Goal: Task Accomplishment & Management: Use online tool/utility

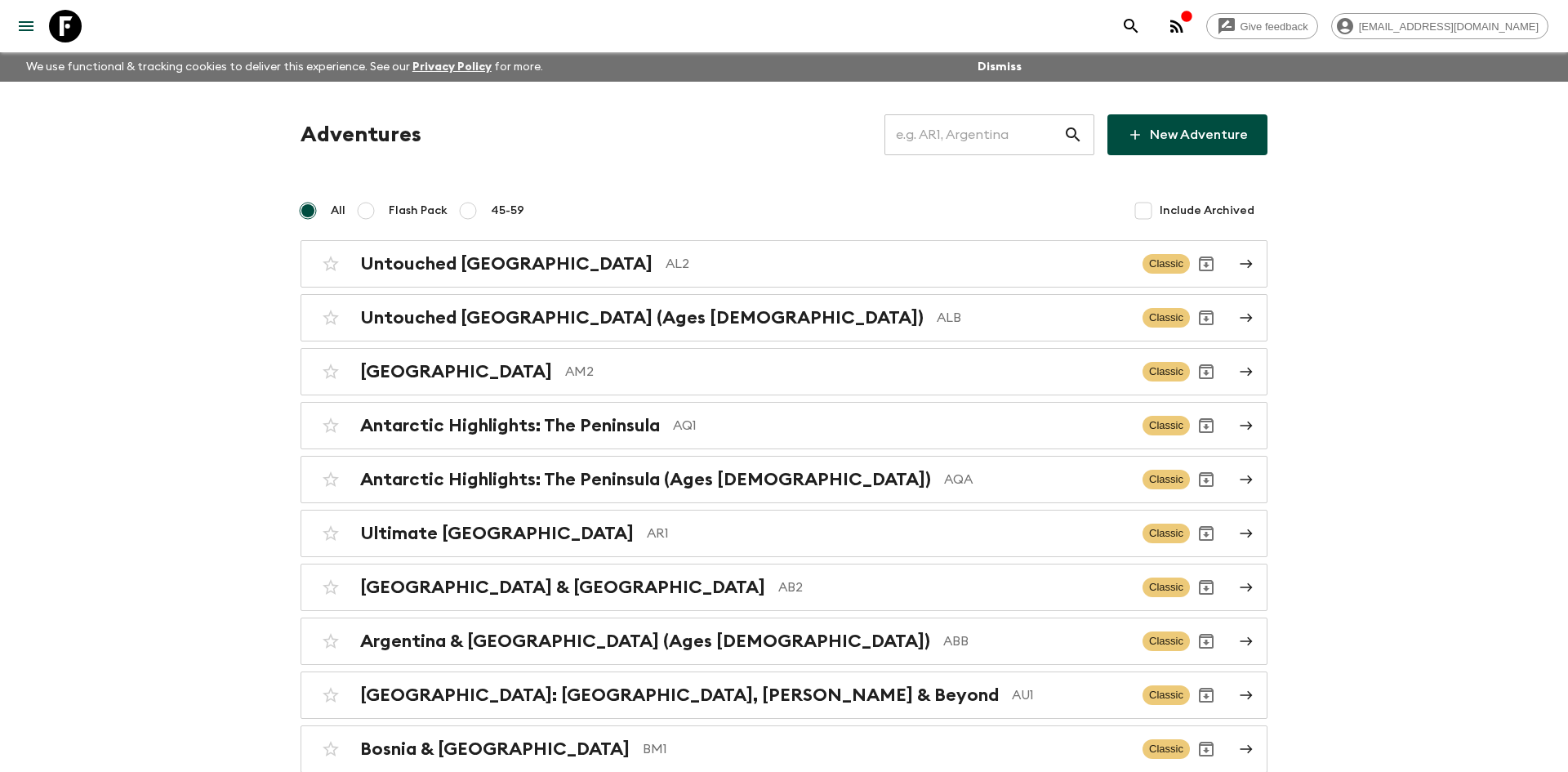
click at [908, 140] on input "text" at bounding box center [973, 135] width 179 height 46
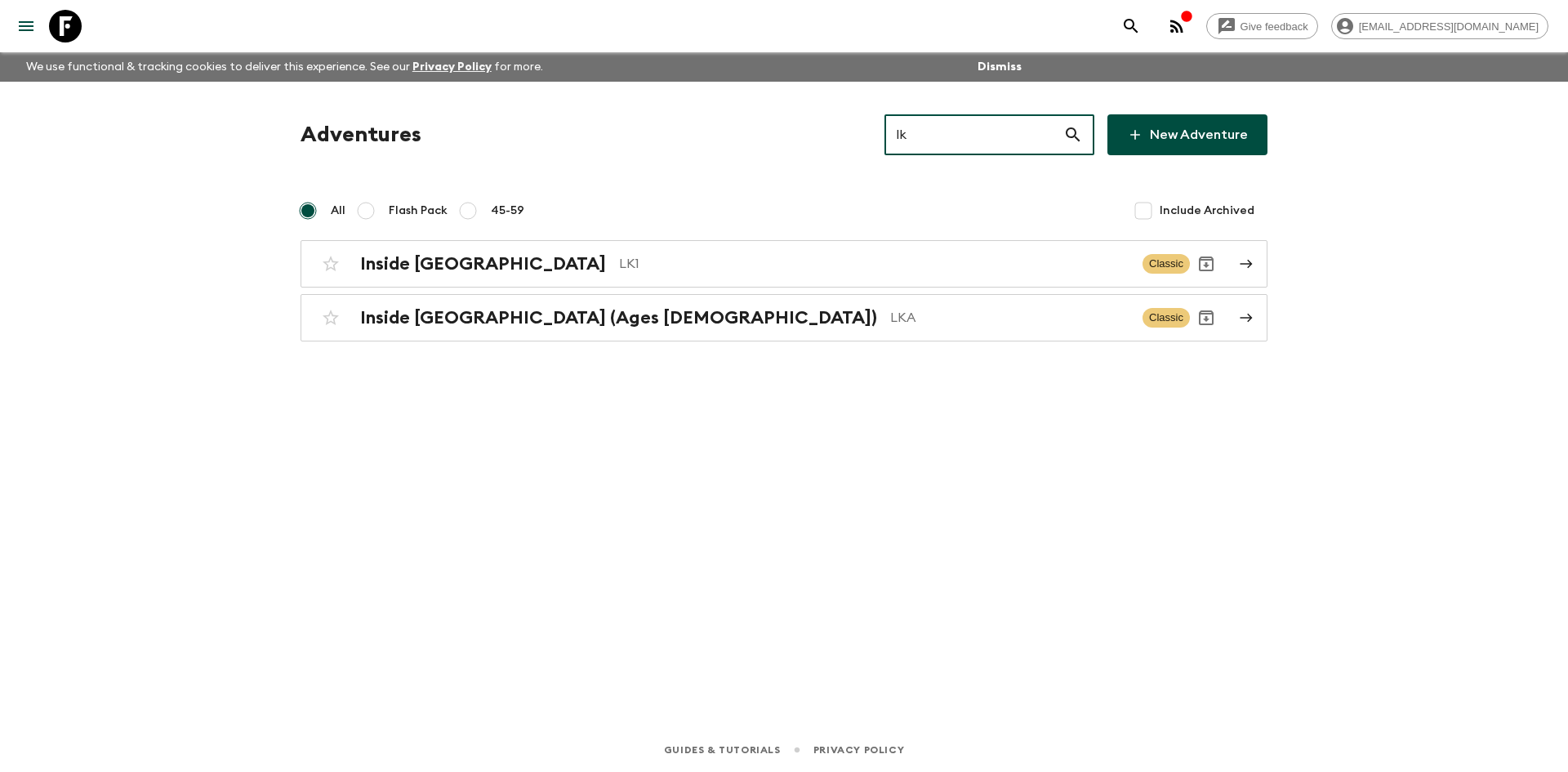
type input "lk1"
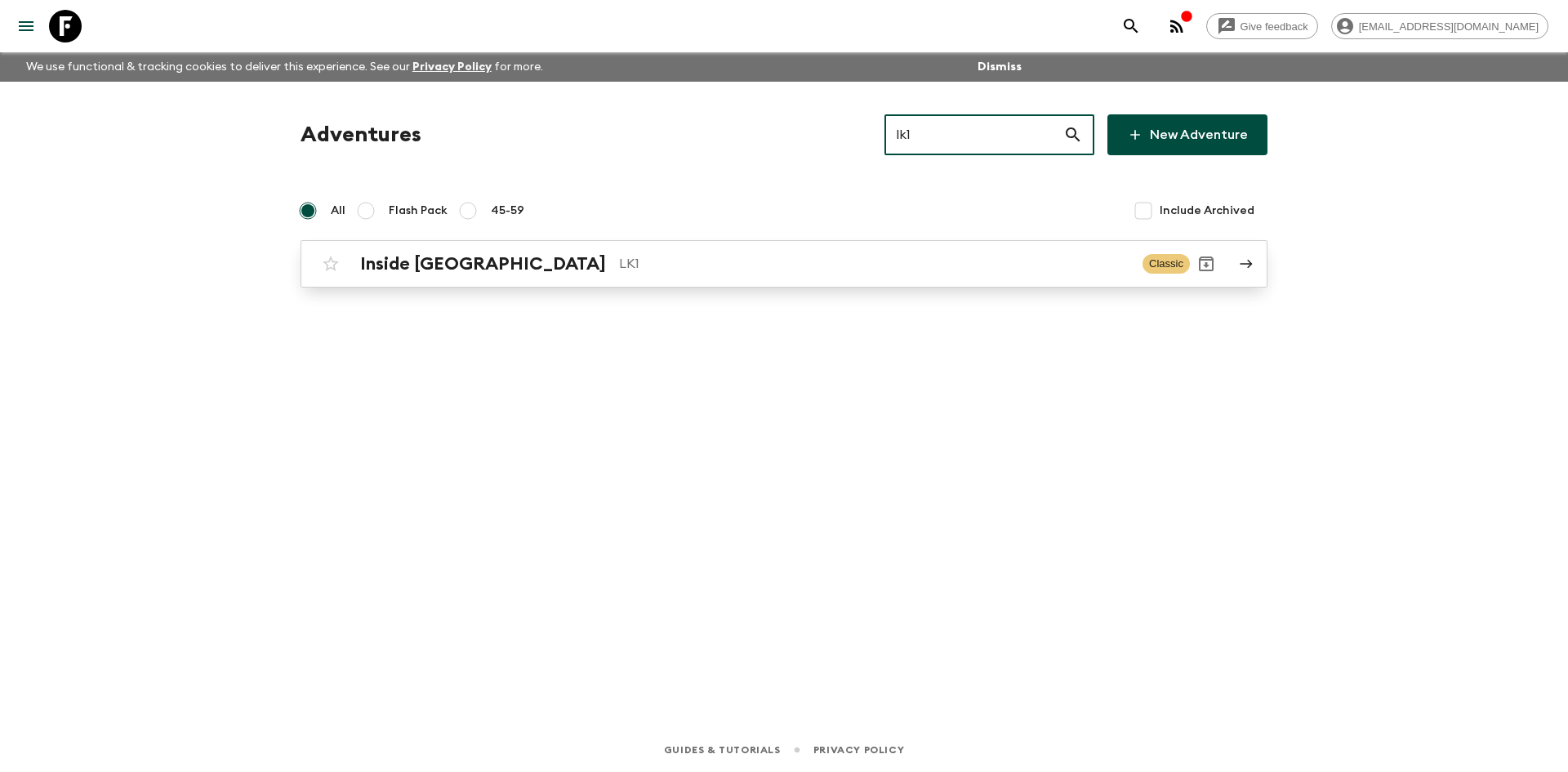
click at [619, 258] on p "LK1" at bounding box center [874, 263] width 511 height 19
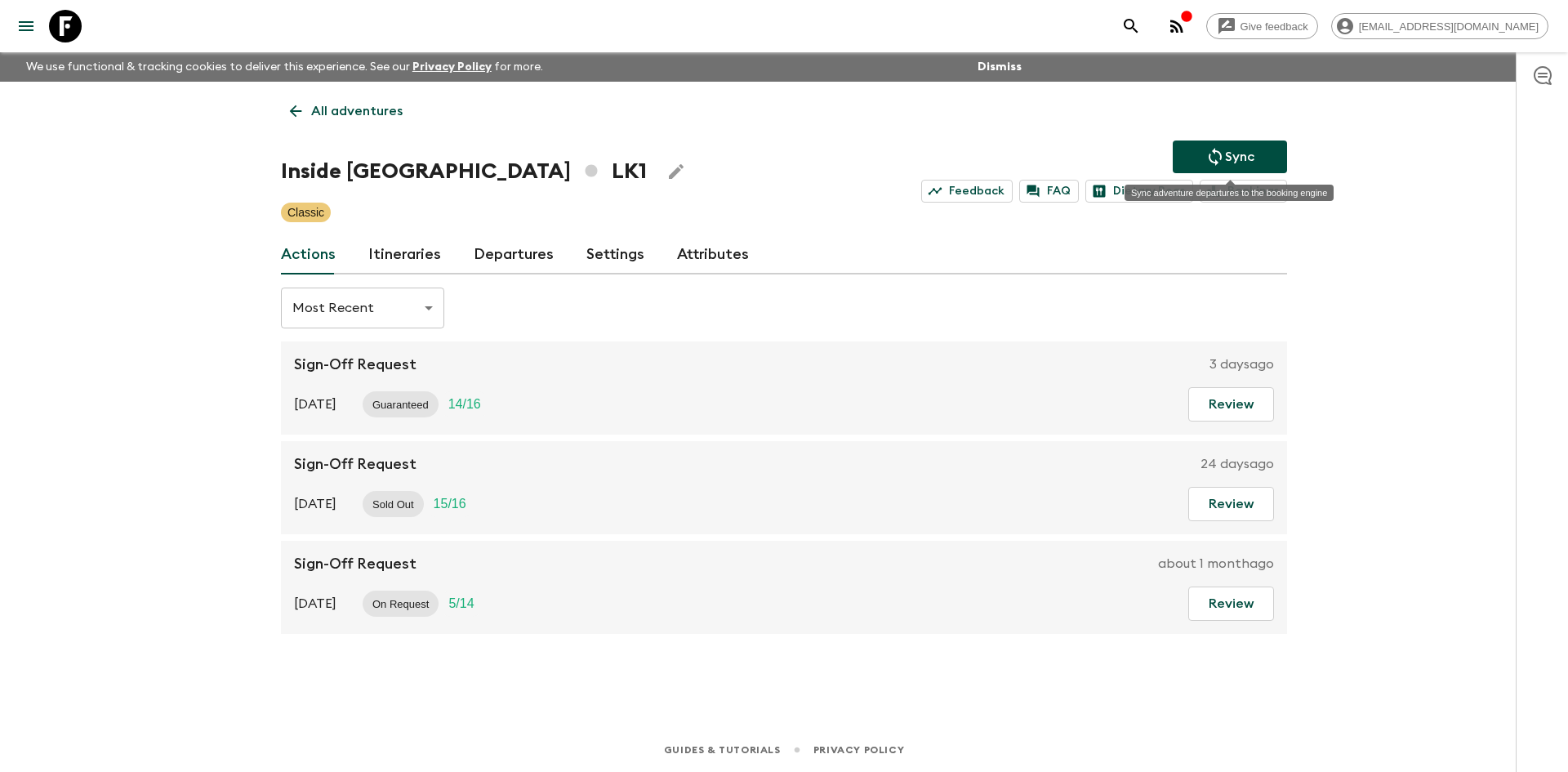
click at [1238, 146] on button "Sync" at bounding box center [1229, 157] width 114 height 33
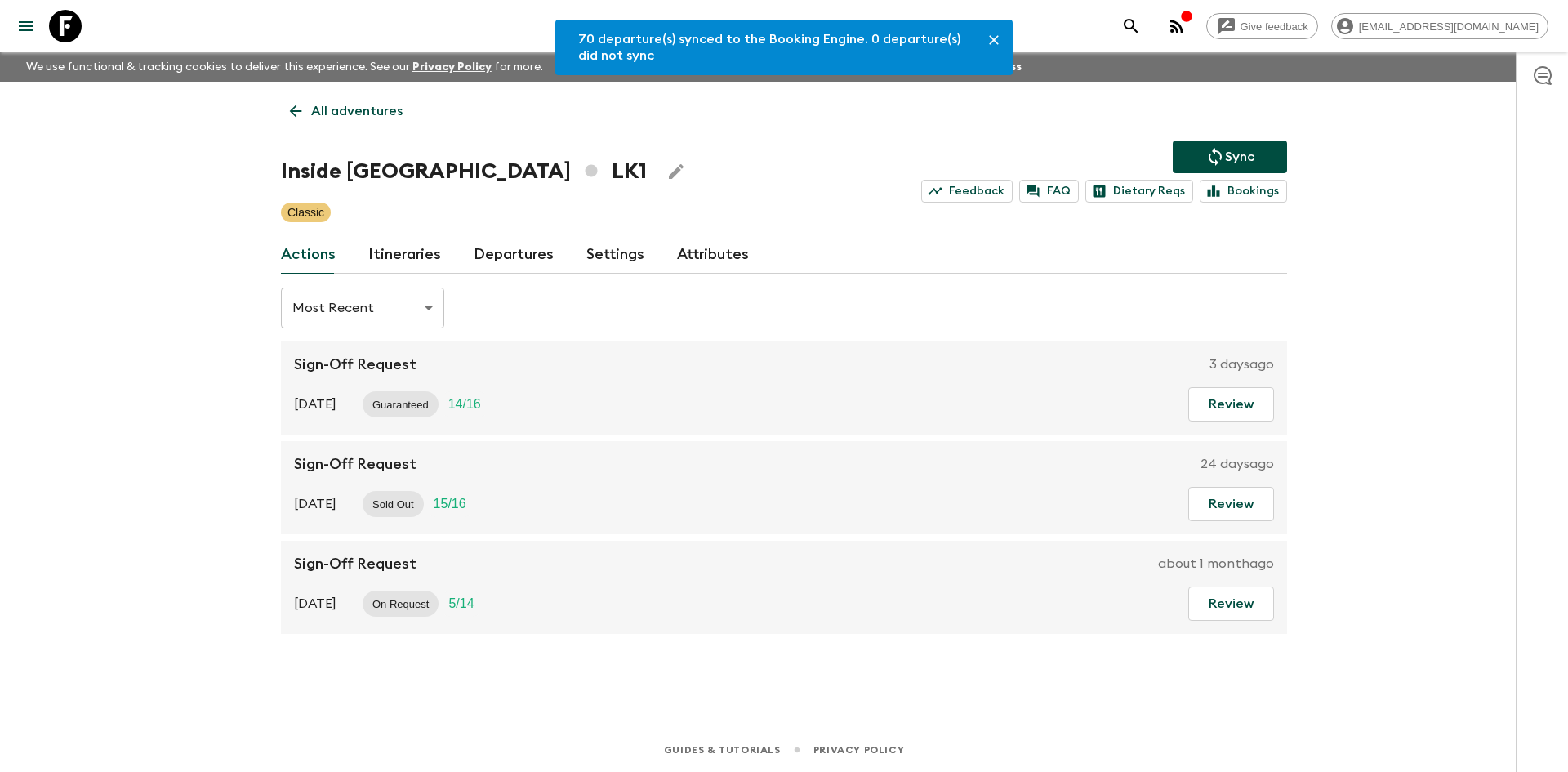
click at [519, 247] on link "Departures" at bounding box center [514, 255] width 80 height 39
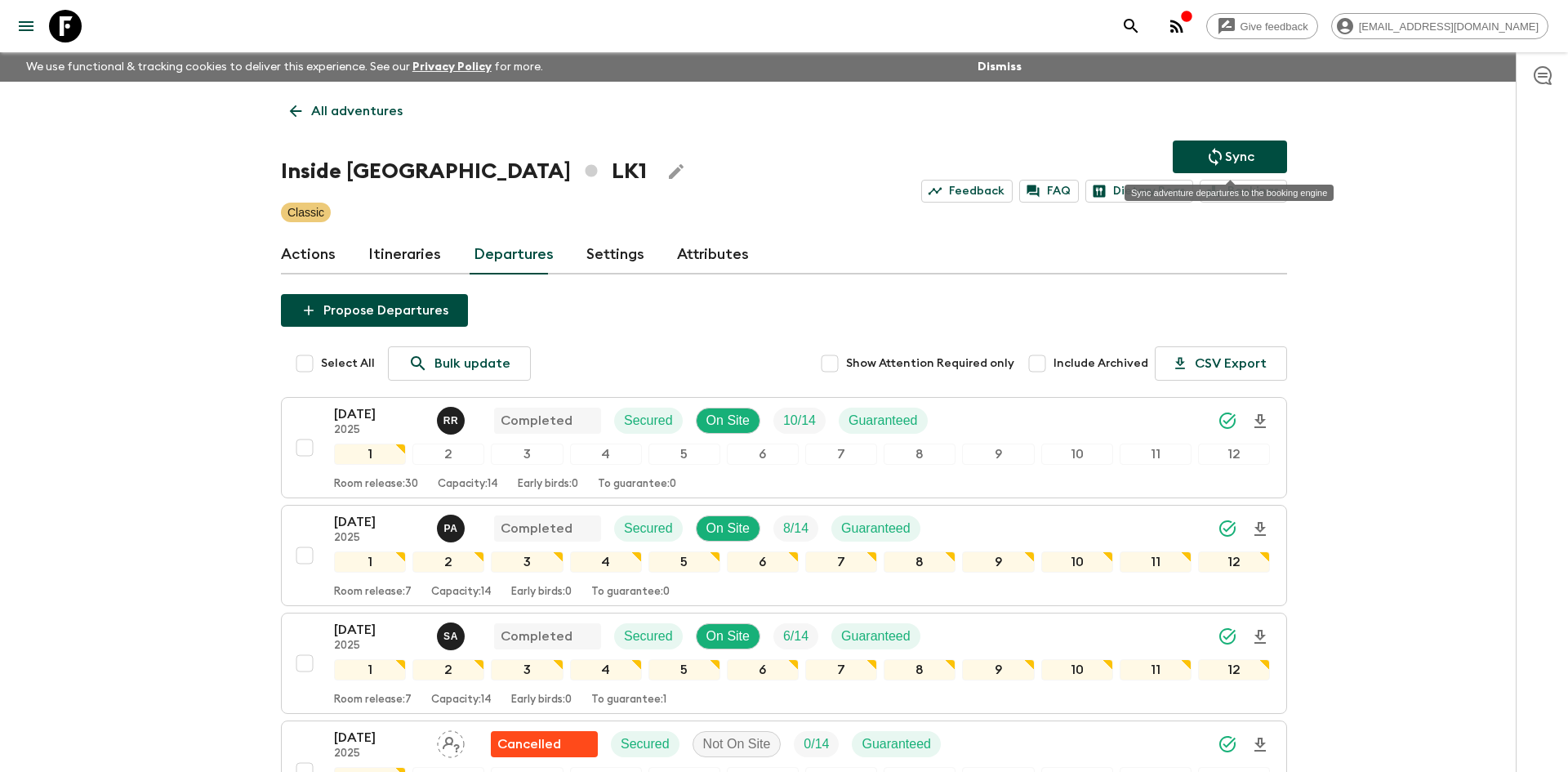
click at [1199, 146] on button "Sync" at bounding box center [1229, 157] width 114 height 33
click at [1233, 159] on p "Sync" at bounding box center [1239, 156] width 30 height 19
click at [1219, 158] on icon "Sync adventure departures to the booking engine" at bounding box center [1216, 156] width 19 height 19
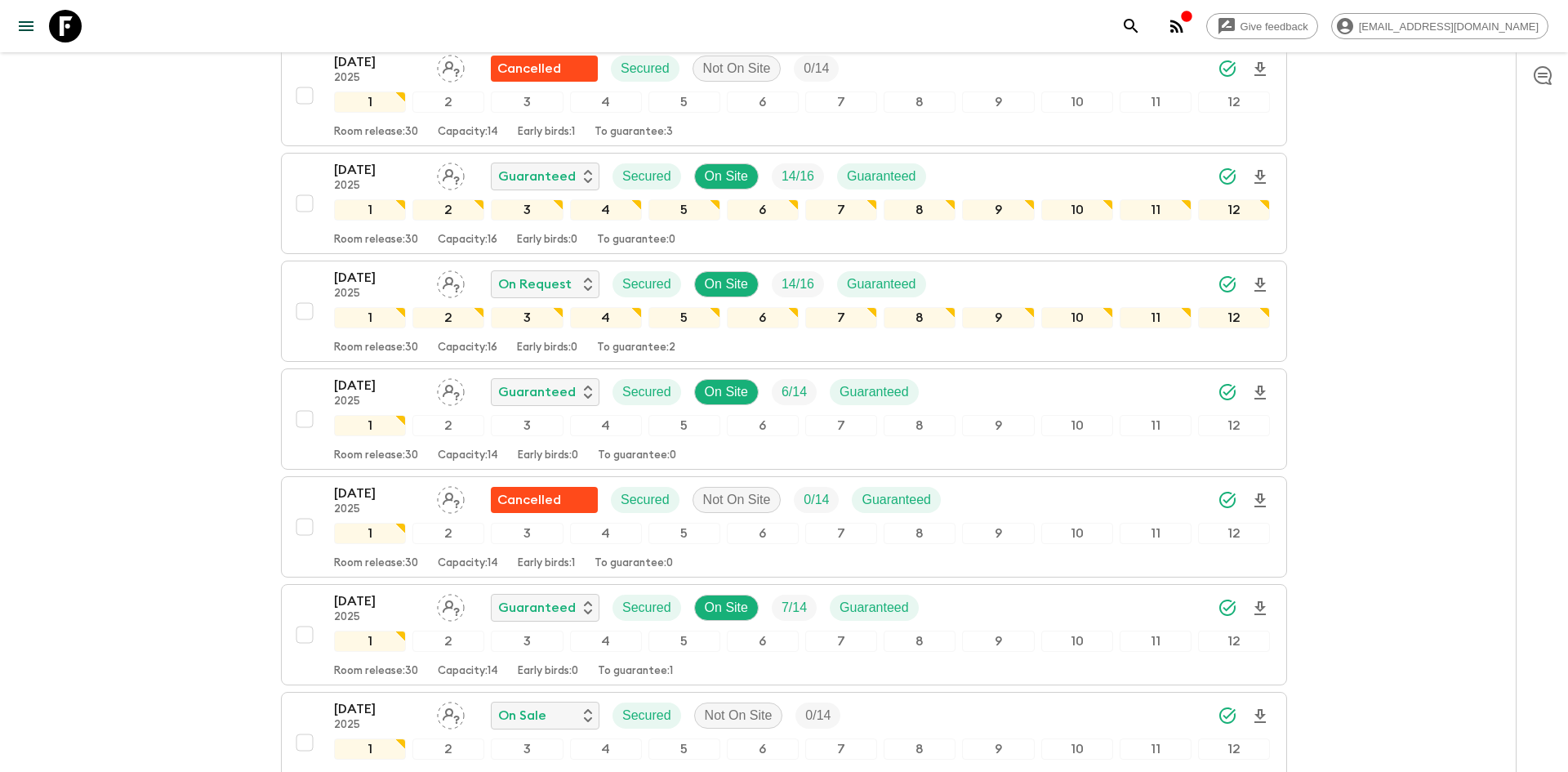
scroll to position [1238, 0]
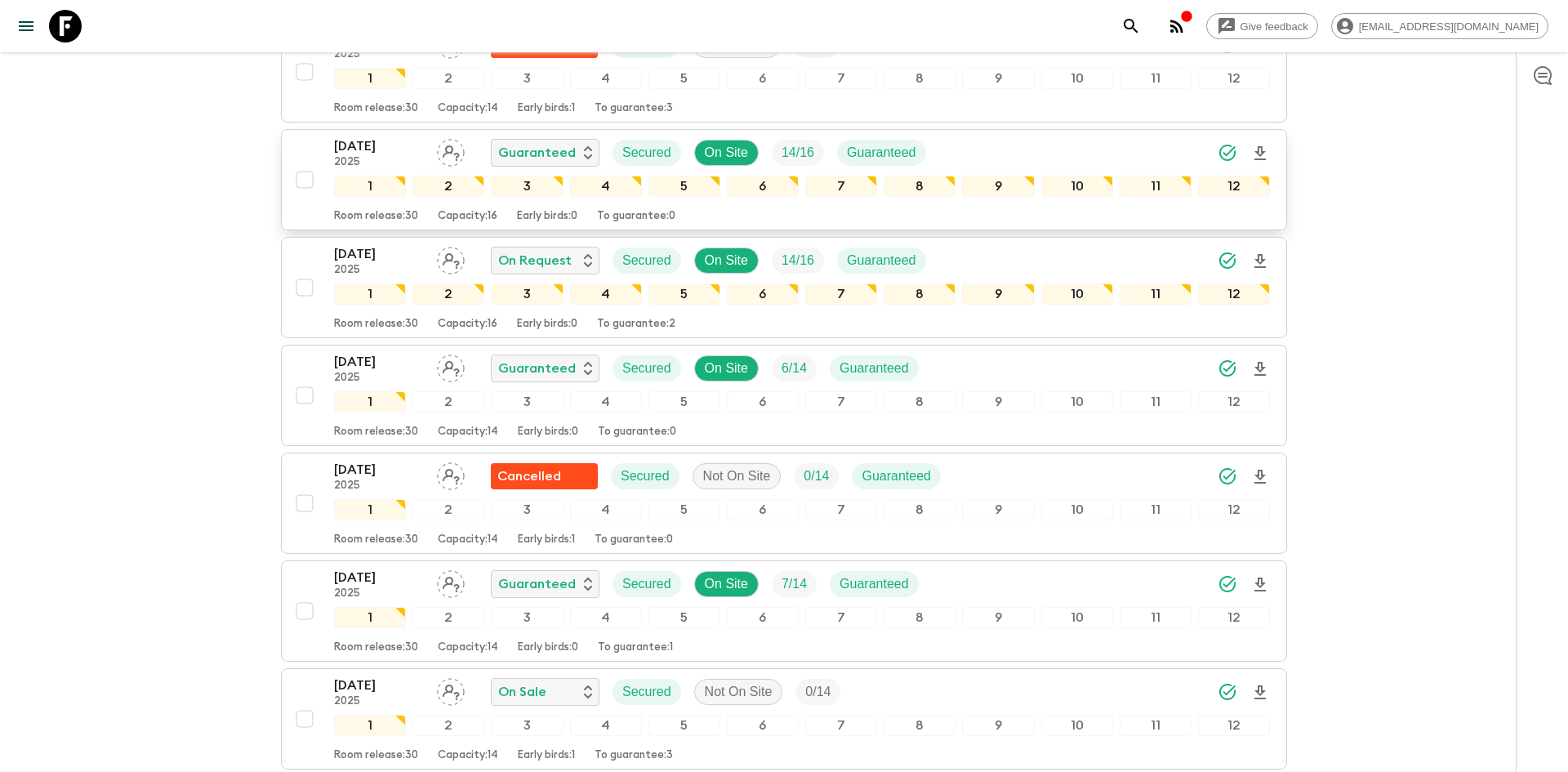
click at [1262, 151] on icon "Download Onboarding" at bounding box center [1261, 153] width 11 height 13
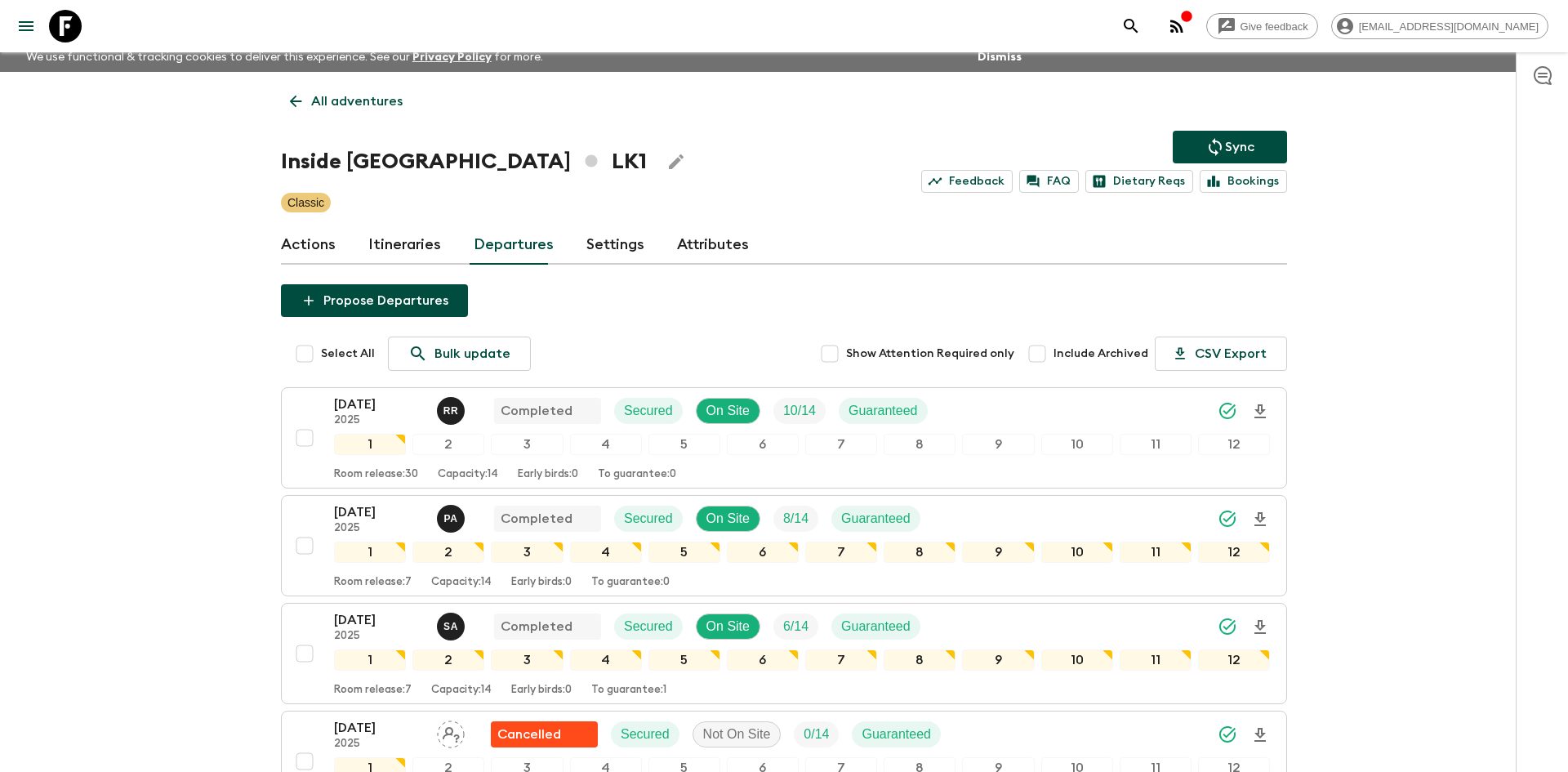
scroll to position [0, 0]
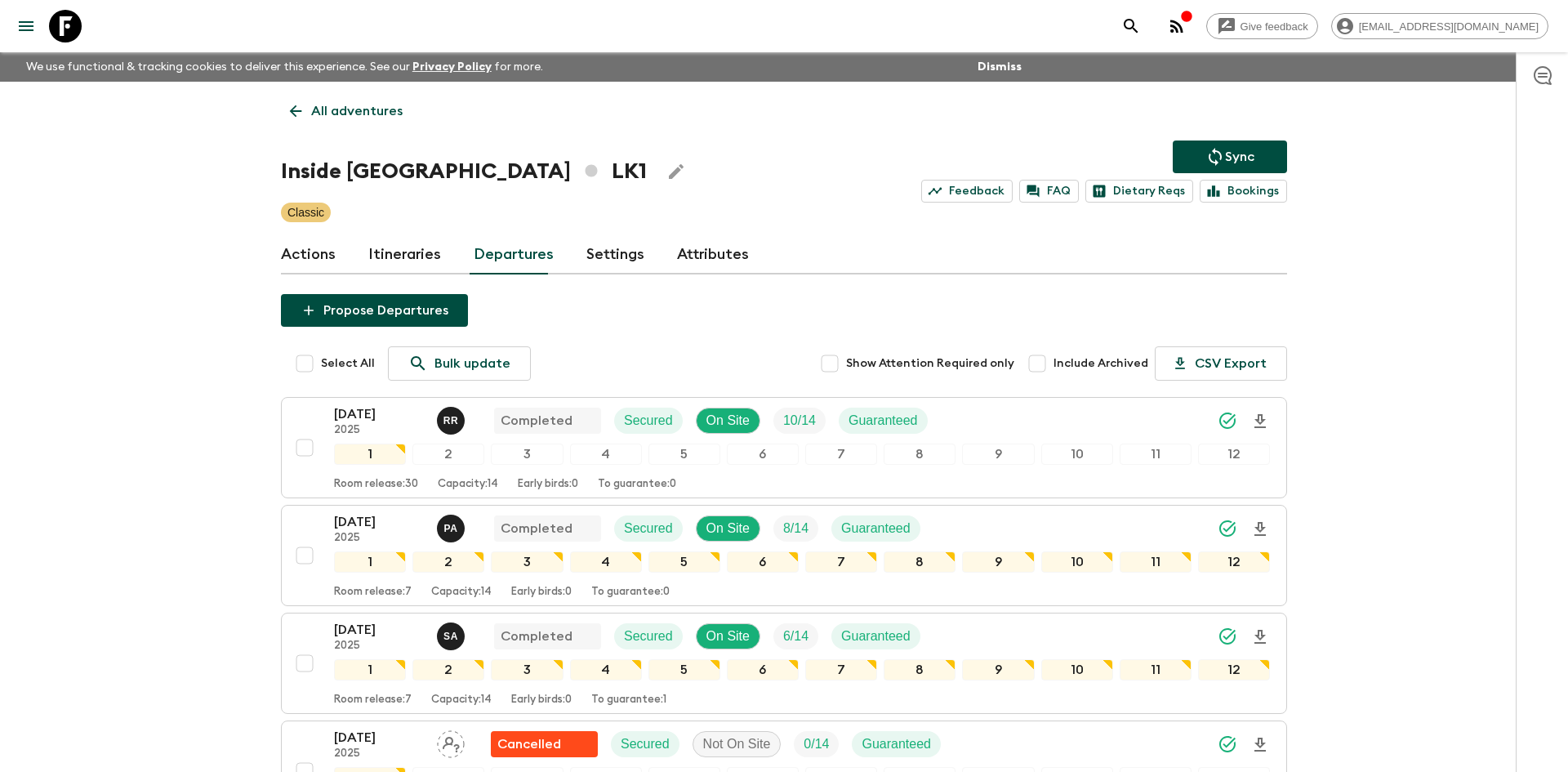
click at [329, 108] on p "All adventures" at bounding box center [356, 111] width 91 height 19
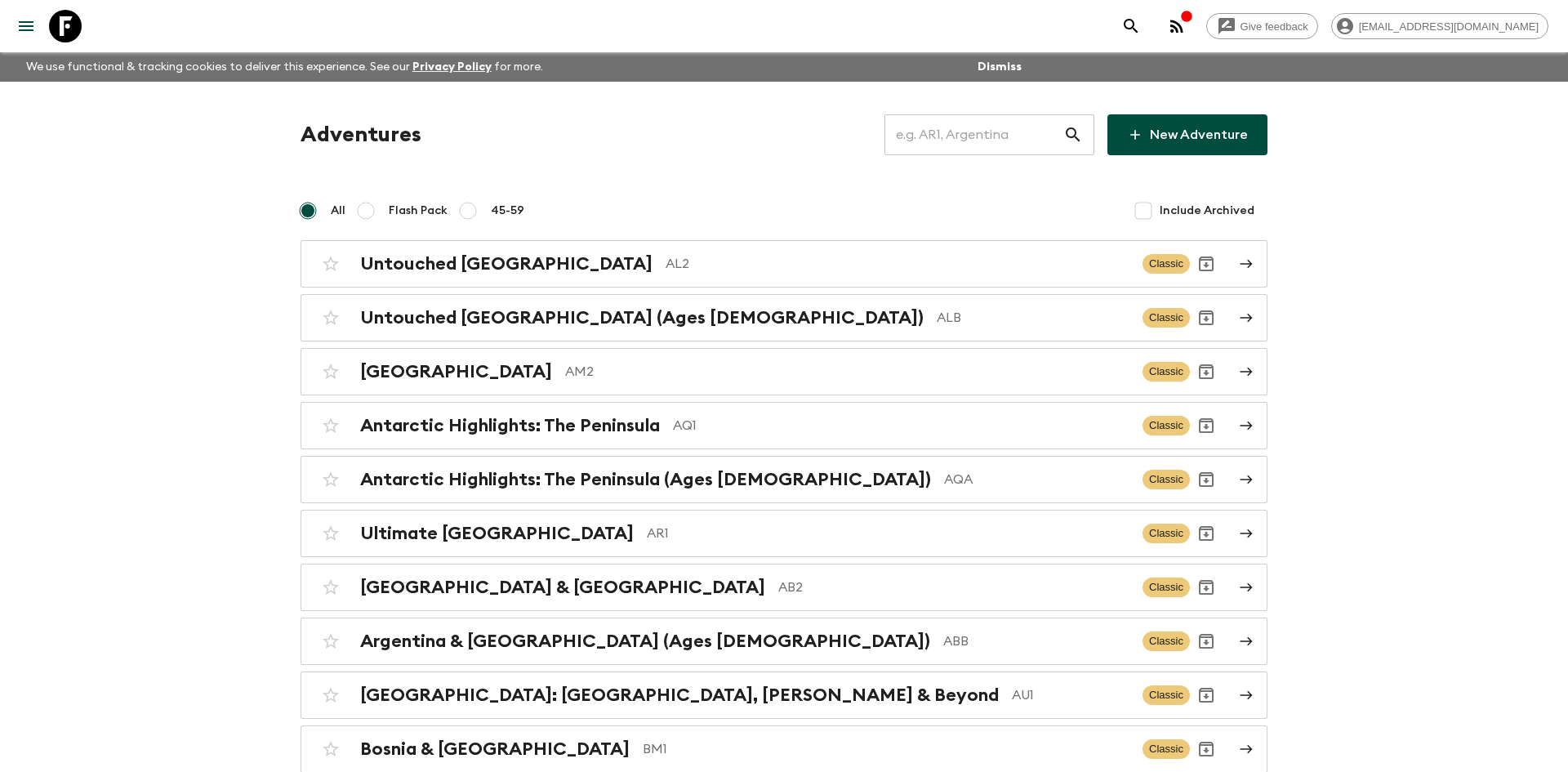
click at [917, 140] on input "text" at bounding box center [973, 135] width 179 height 46
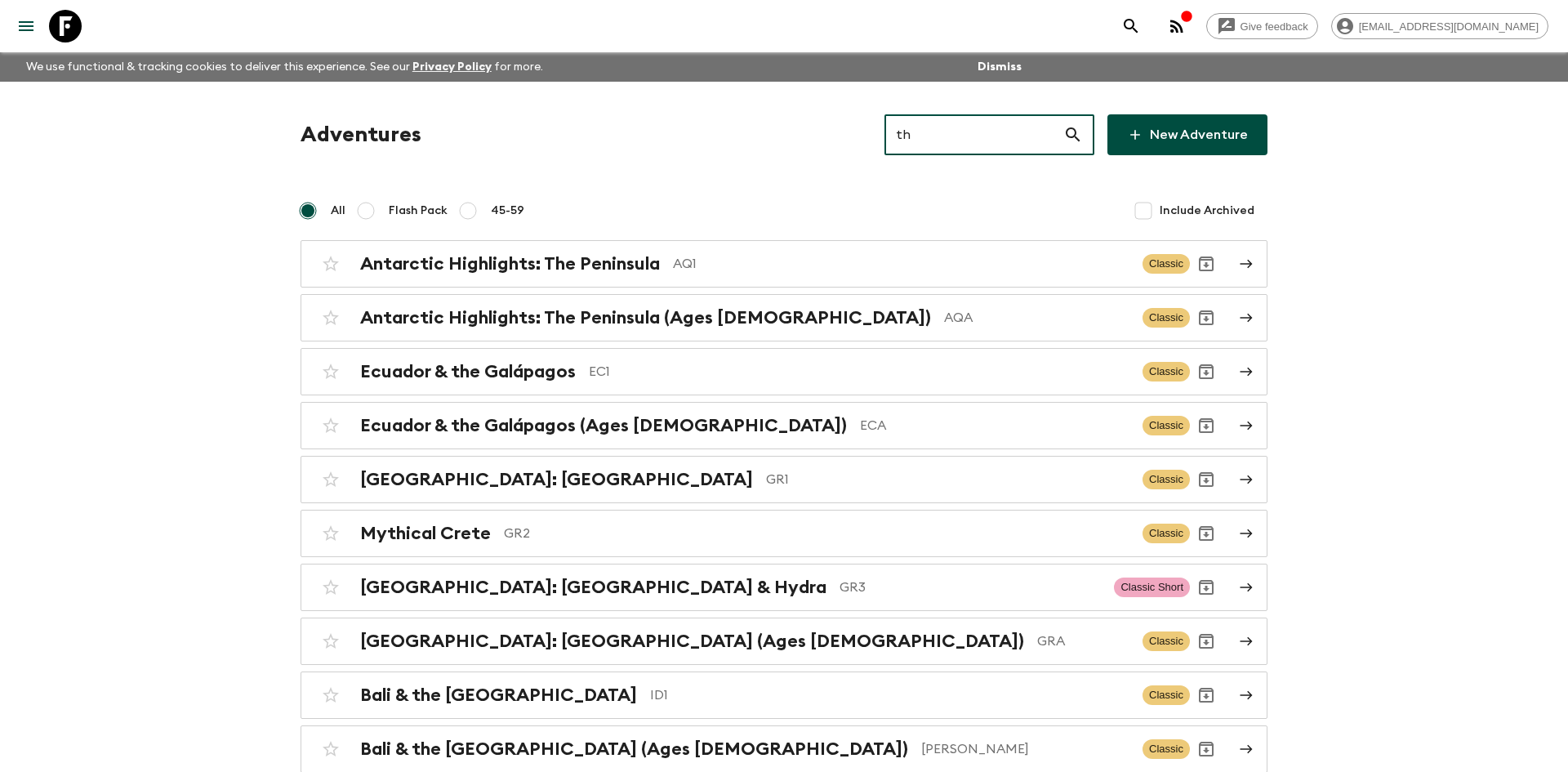
type input "th2"
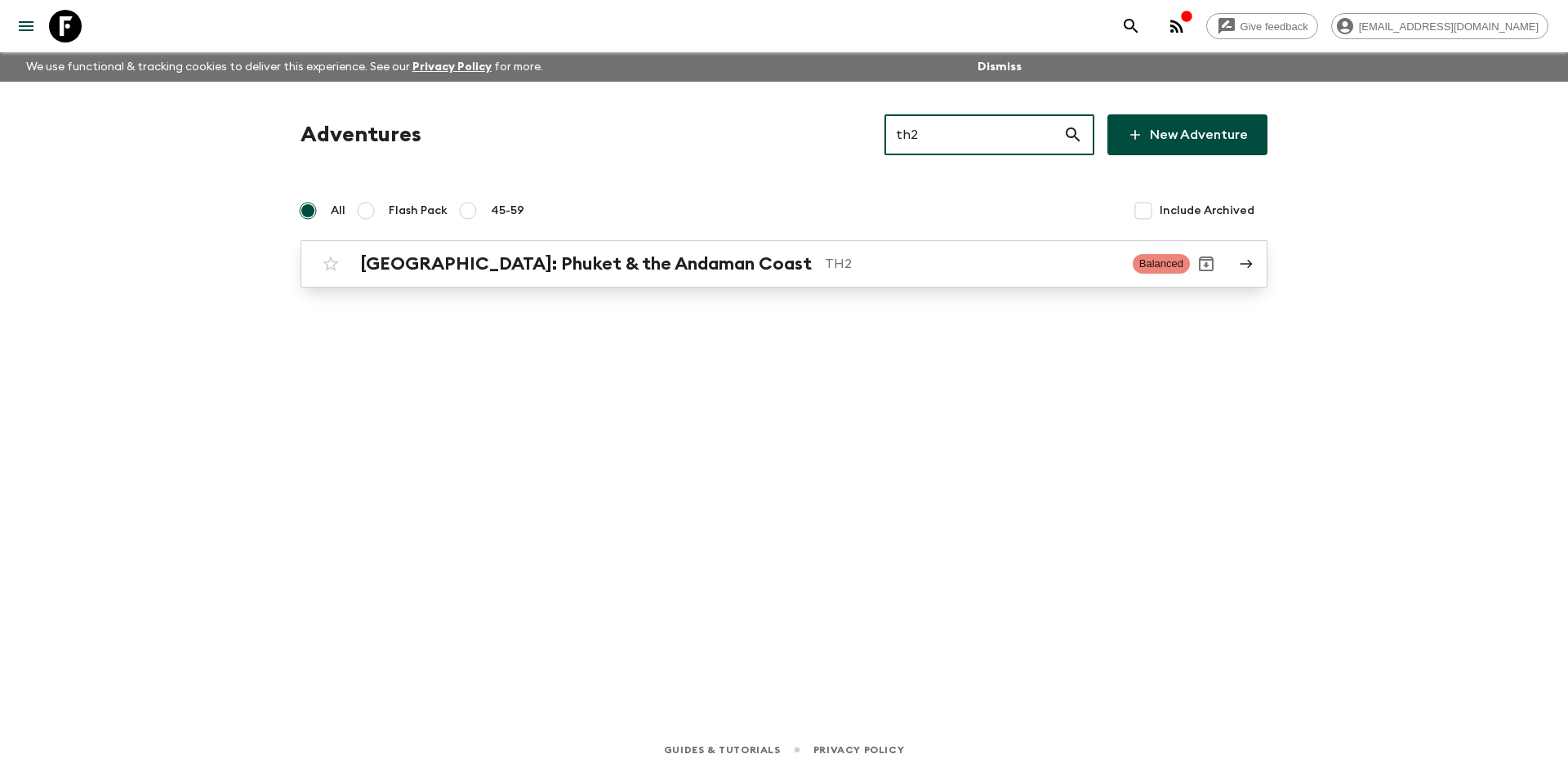
click at [589, 247] on div "[GEOGRAPHIC_DATA]: Phuket & the Andaman Coast TH2 Balanced" at bounding box center [752, 263] width 875 height 33
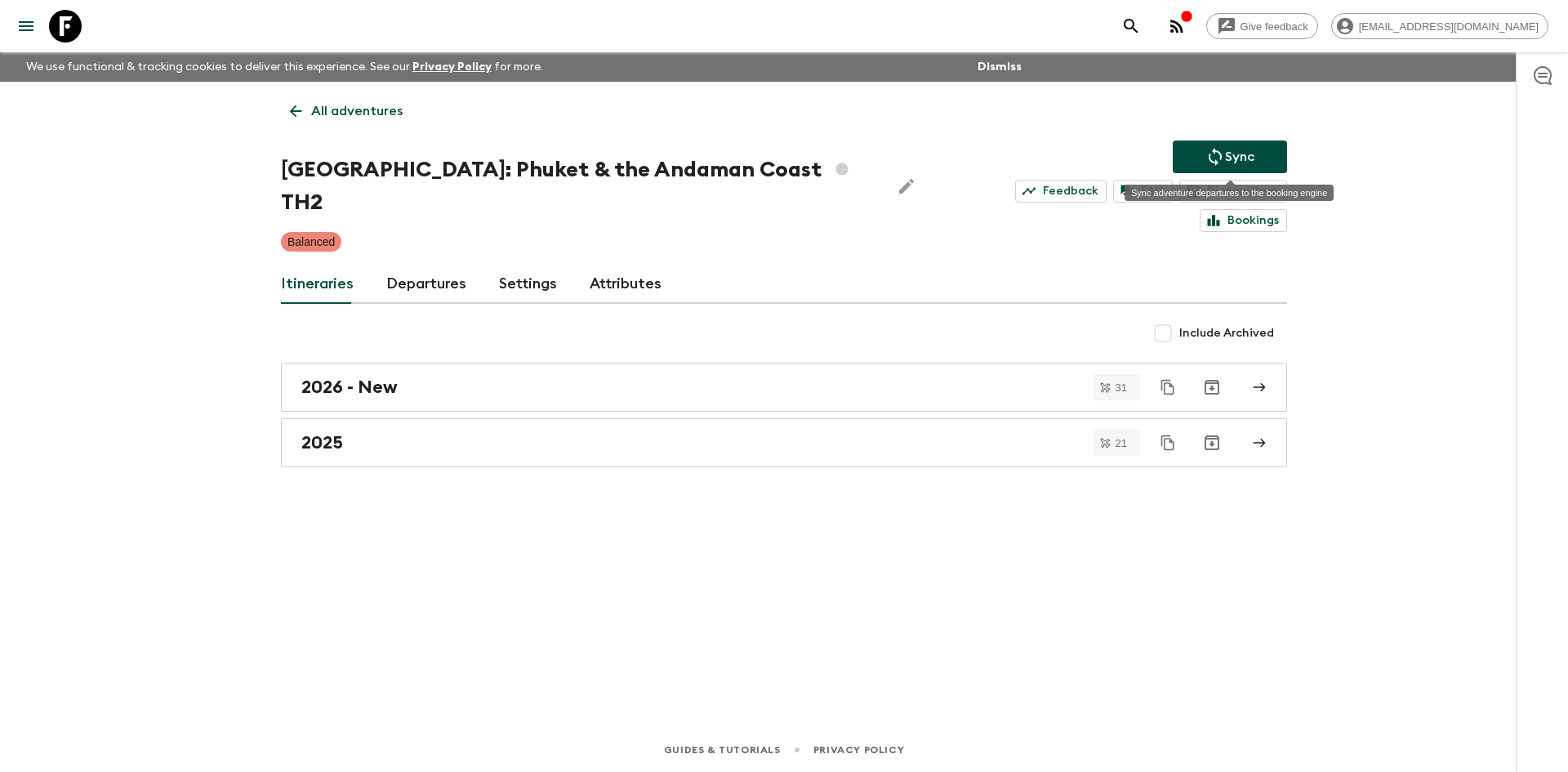
click at [1212, 154] on icon "Sync adventure departures to the booking engine" at bounding box center [1216, 156] width 19 height 19
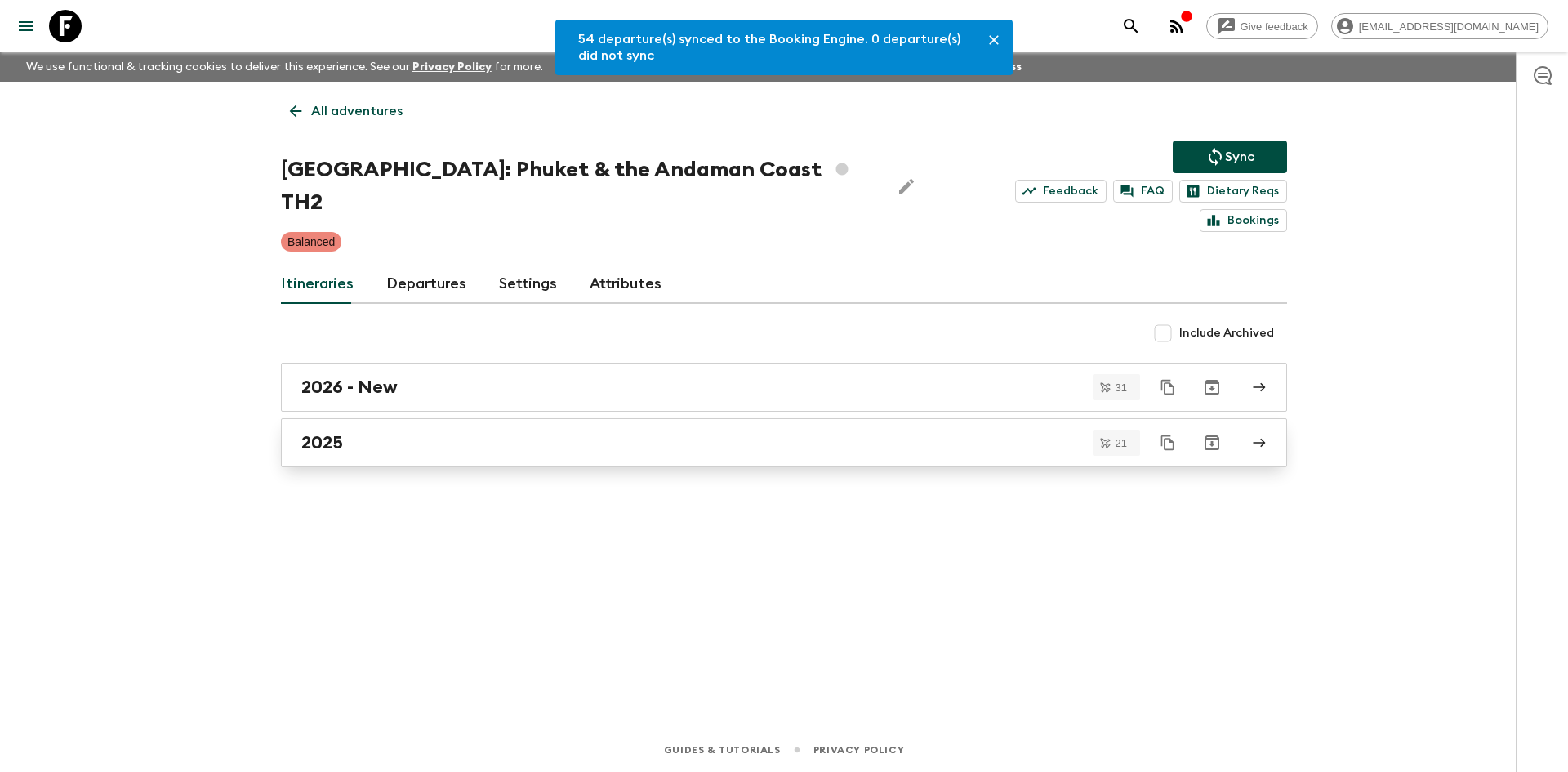
click at [391, 432] on div "2025" at bounding box center [768, 443] width 934 height 21
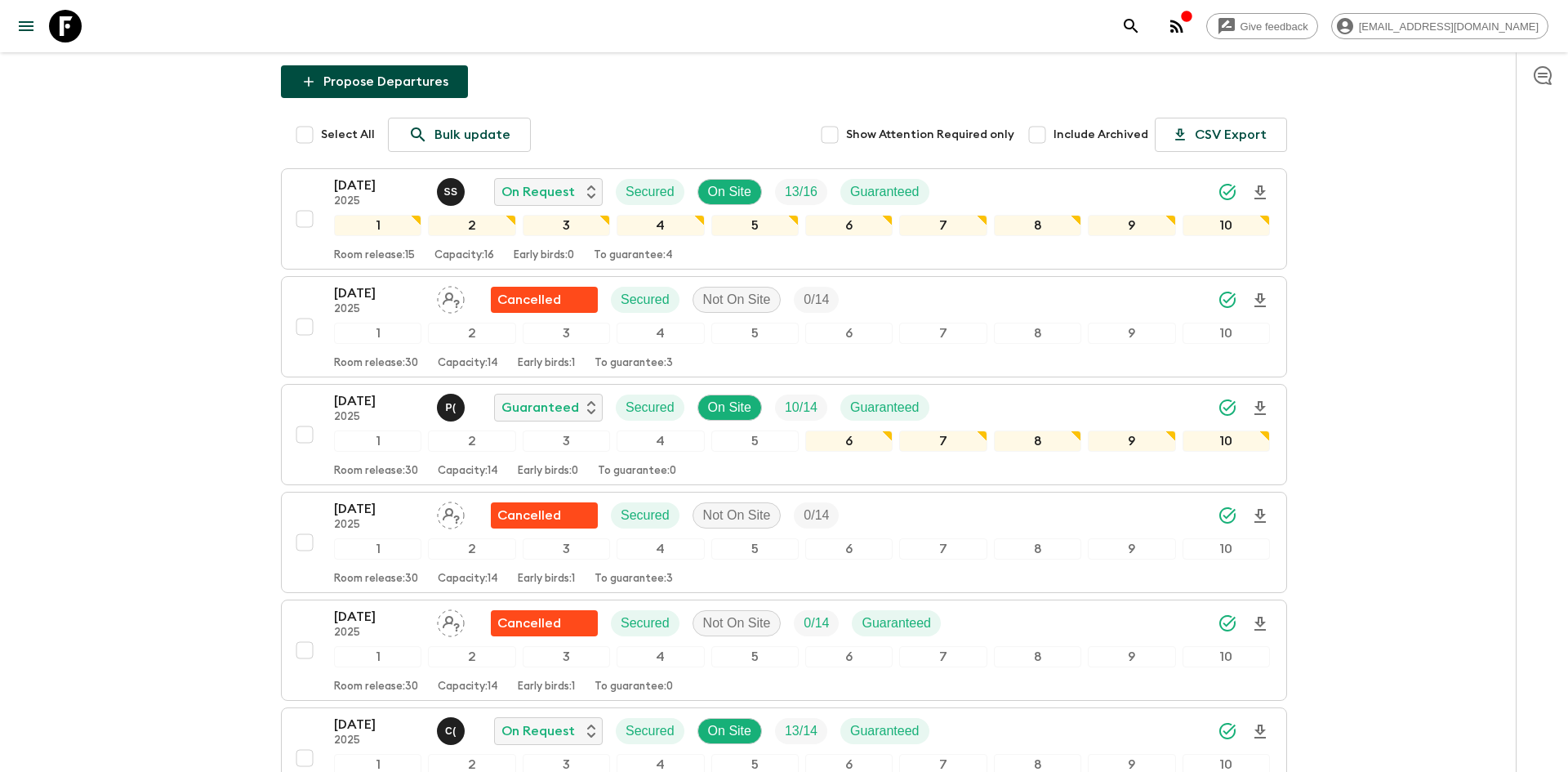
scroll to position [297, 0]
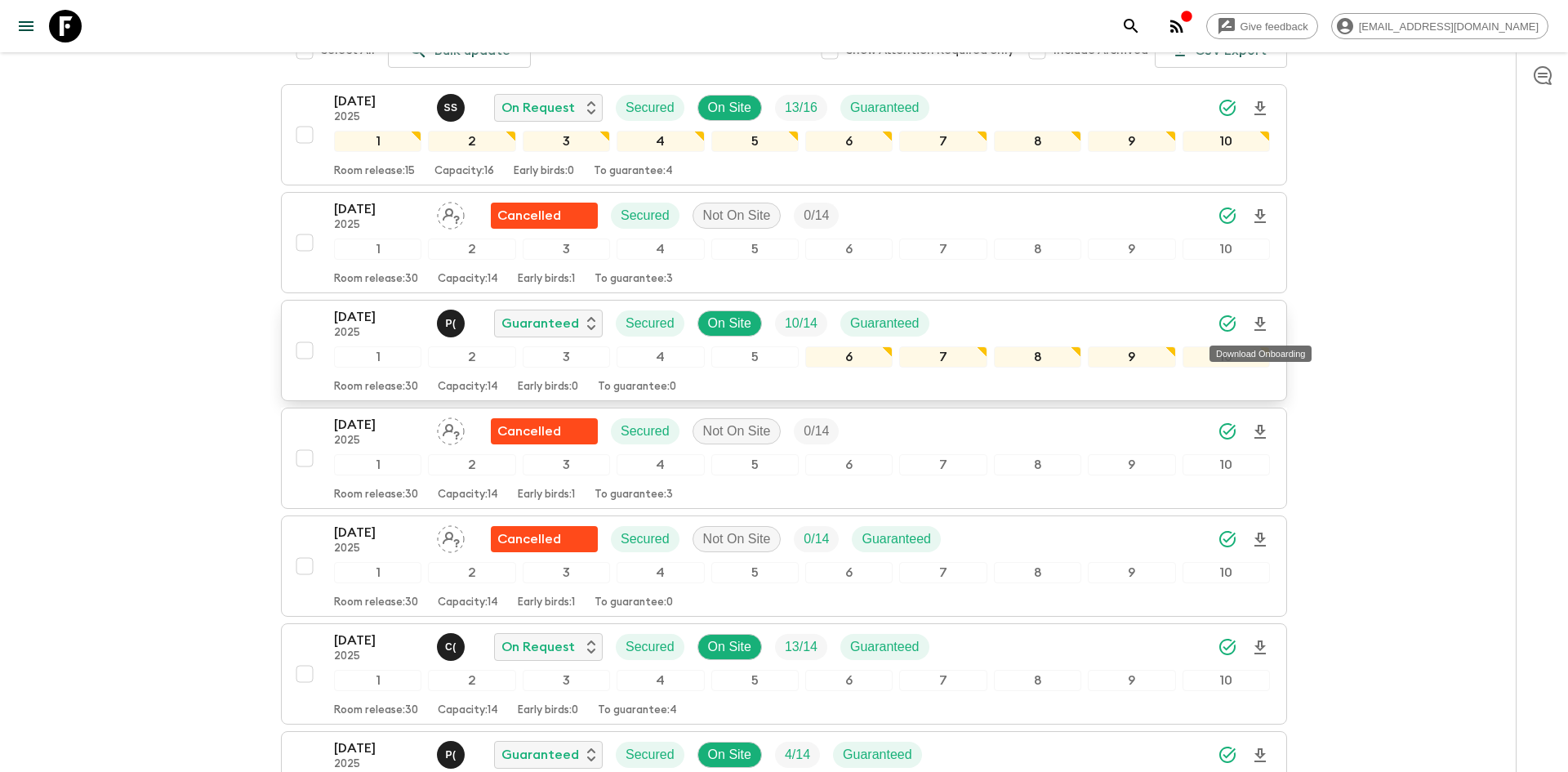
click at [1260, 325] on icon "Download Onboarding" at bounding box center [1261, 324] width 11 height 13
